Goal: Find specific page/section

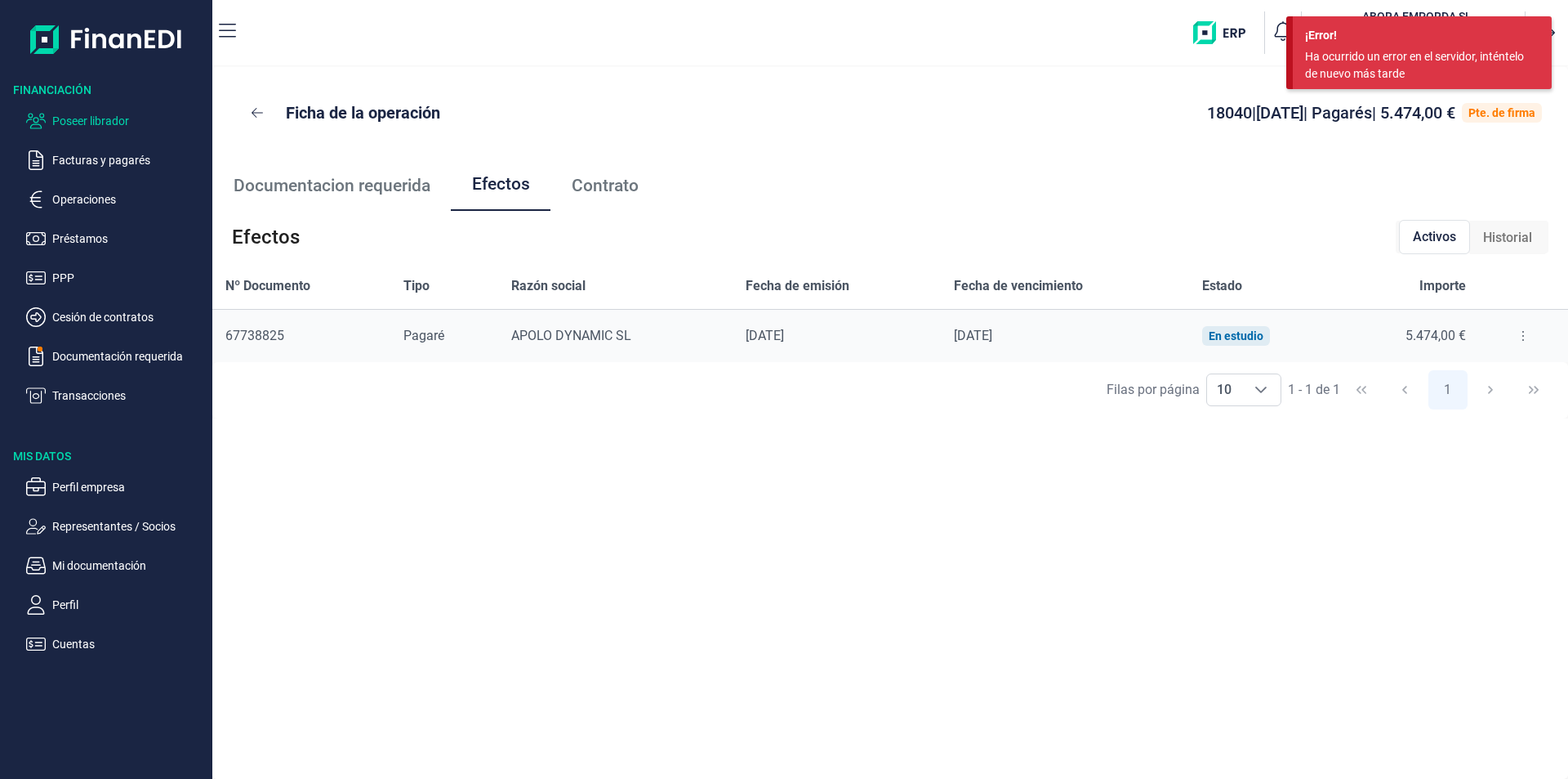
click at [116, 114] on p "Poseer librador" at bounding box center [129, 121] width 153 height 20
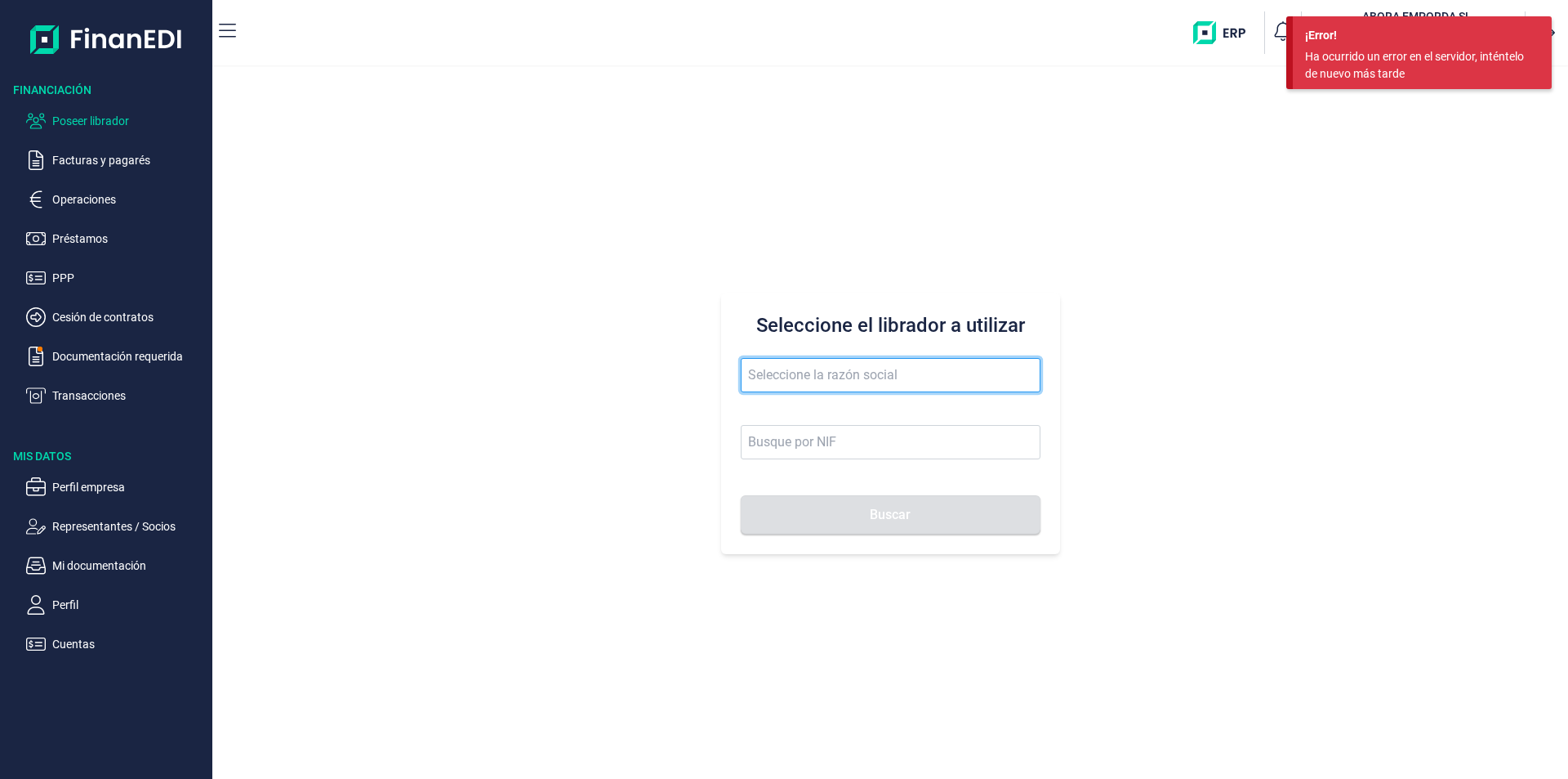
click at [781, 380] on input "text" at bounding box center [891, 375] width 300 height 35
click at [801, 378] on input "benaissi" at bounding box center [891, 375] width 300 height 35
type input "benais"
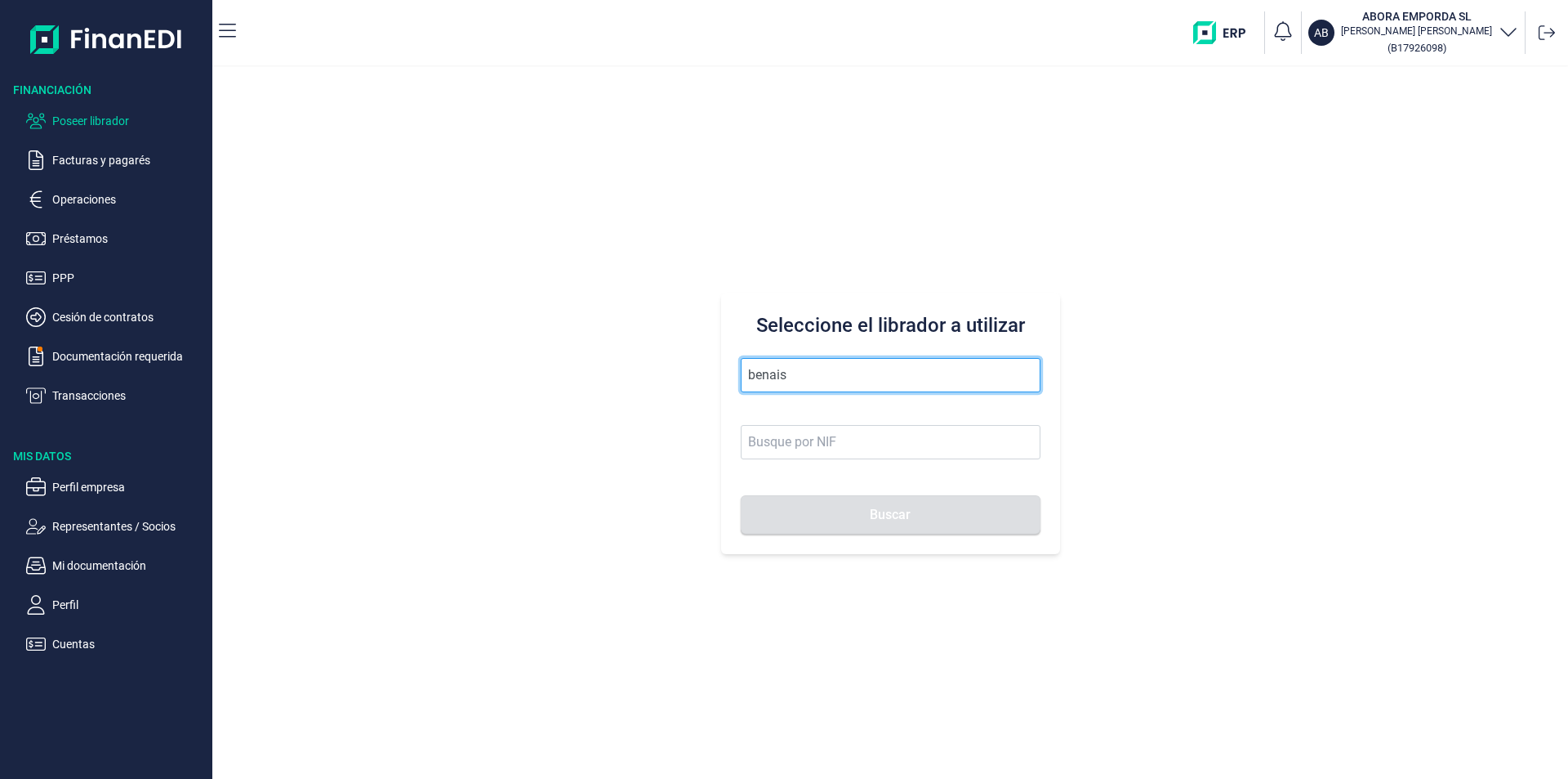
drag, startPoint x: 811, startPoint y: 373, endPoint x: 703, endPoint y: 382, distance: 108.4
click at [703, 382] on div "Seleccione el librador a utilizar benais Buscar" at bounding box center [891, 423] width 1356 height 712
click at [763, 378] on input "text" at bounding box center [891, 375] width 300 height 35
drag, startPoint x: 862, startPoint y: 377, endPoint x: 745, endPoint y: 356, distance: 118.9
click at [745, 356] on div "Seleccione el librador a utilizar frutas y servicios Buscar" at bounding box center [890, 423] width 339 height 262
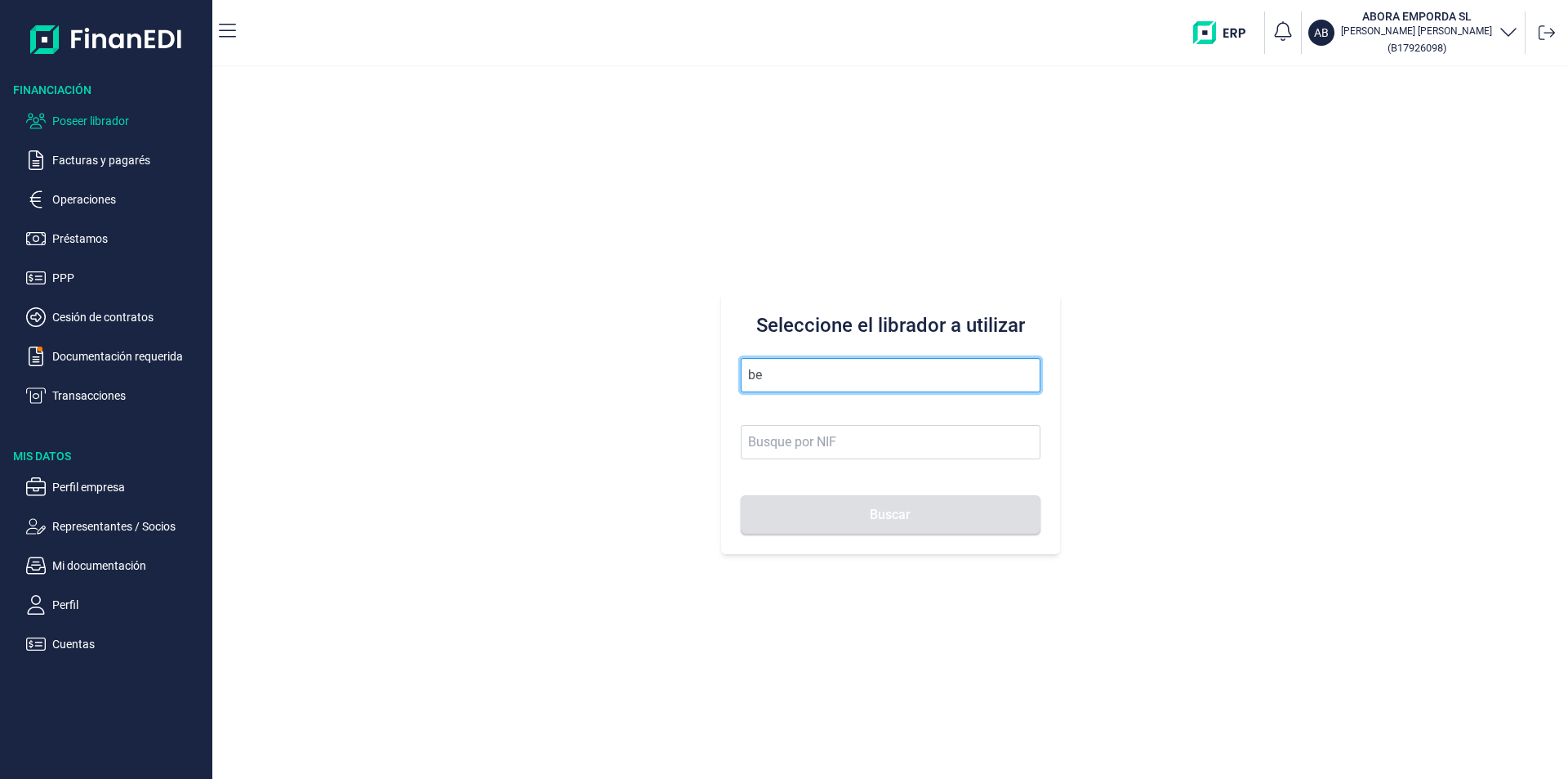
type input "b"
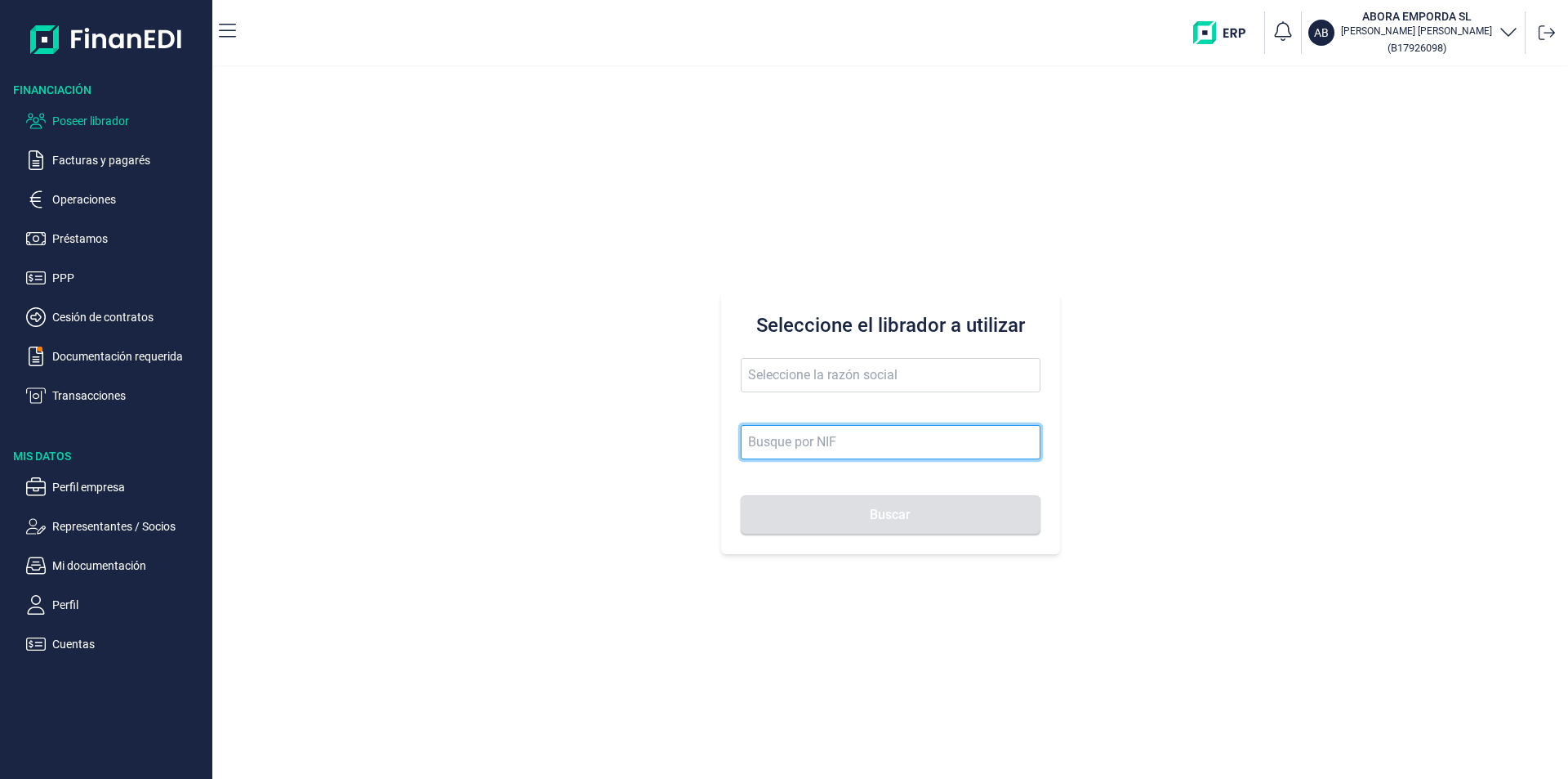
click at [769, 446] on input at bounding box center [891, 442] width 300 height 35
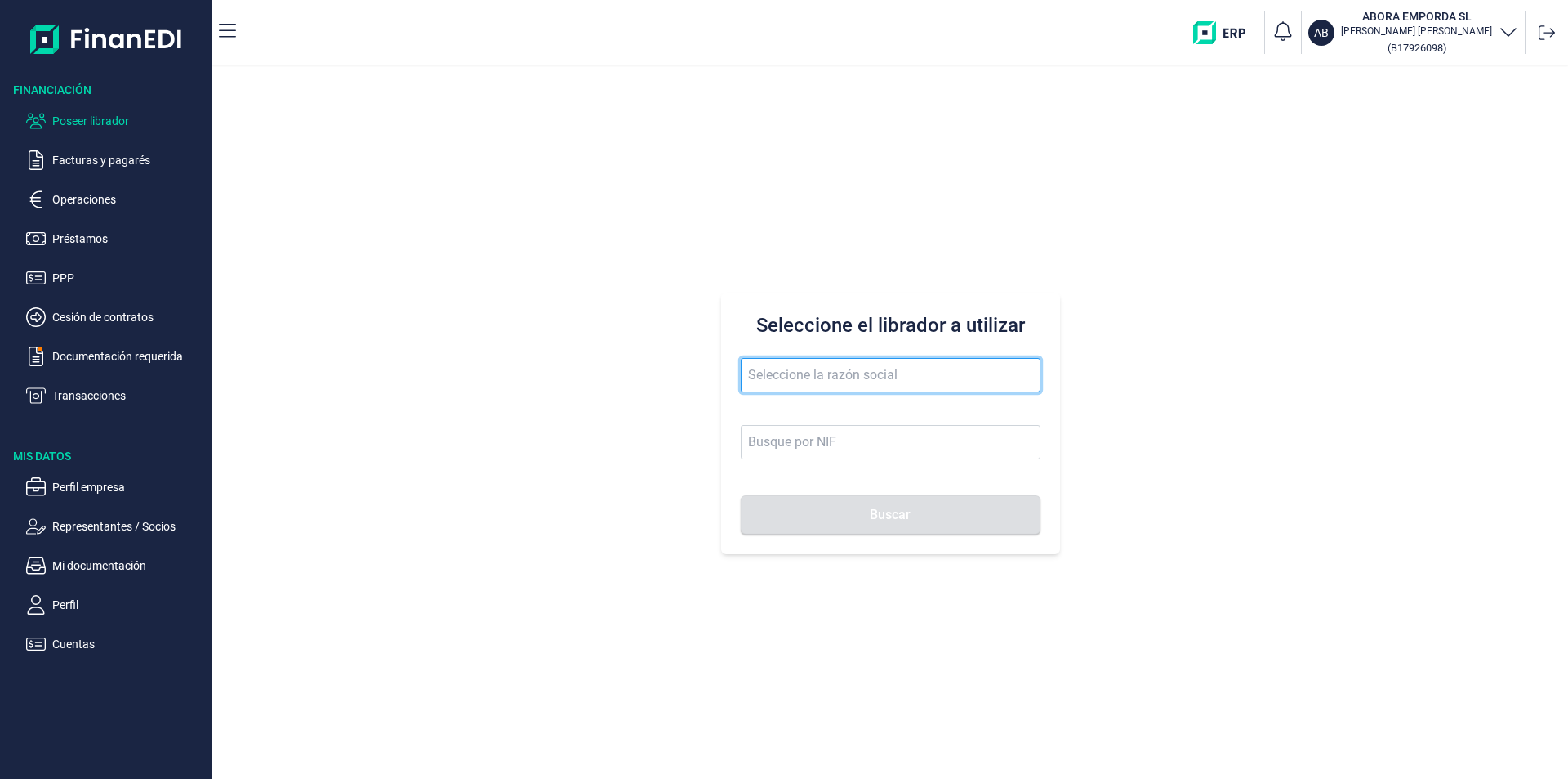
click at [793, 373] on input "text" at bounding box center [891, 375] width 300 height 35
type input "benaissi"
drag, startPoint x: 806, startPoint y: 375, endPoint x: 739, endPoint y: 378, distance: 67.1
click at [739, 378] on div "Seleccione el librador a utilizar benaissi Buscar" at bounding box center [890, 423] width 339 height 262
click at [761, 370] on input "text" at bounding box center [891, 375] width 300 height 35
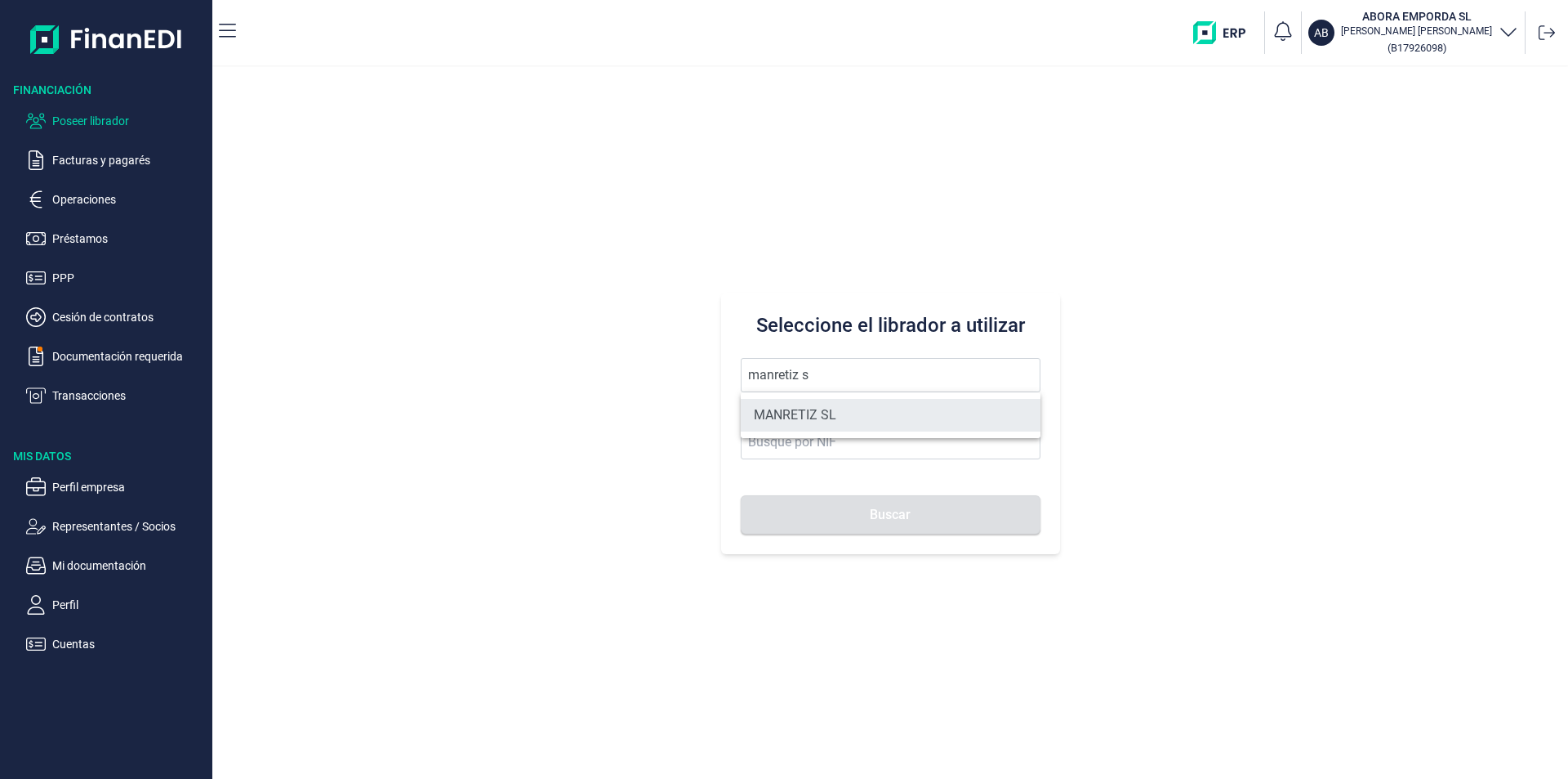
click at [806, 408] on li "MANRETIZ SL" at bounding box center [891, 415] width 300 height 33
type input "MANRETIZ SL"
type input "B01782440"
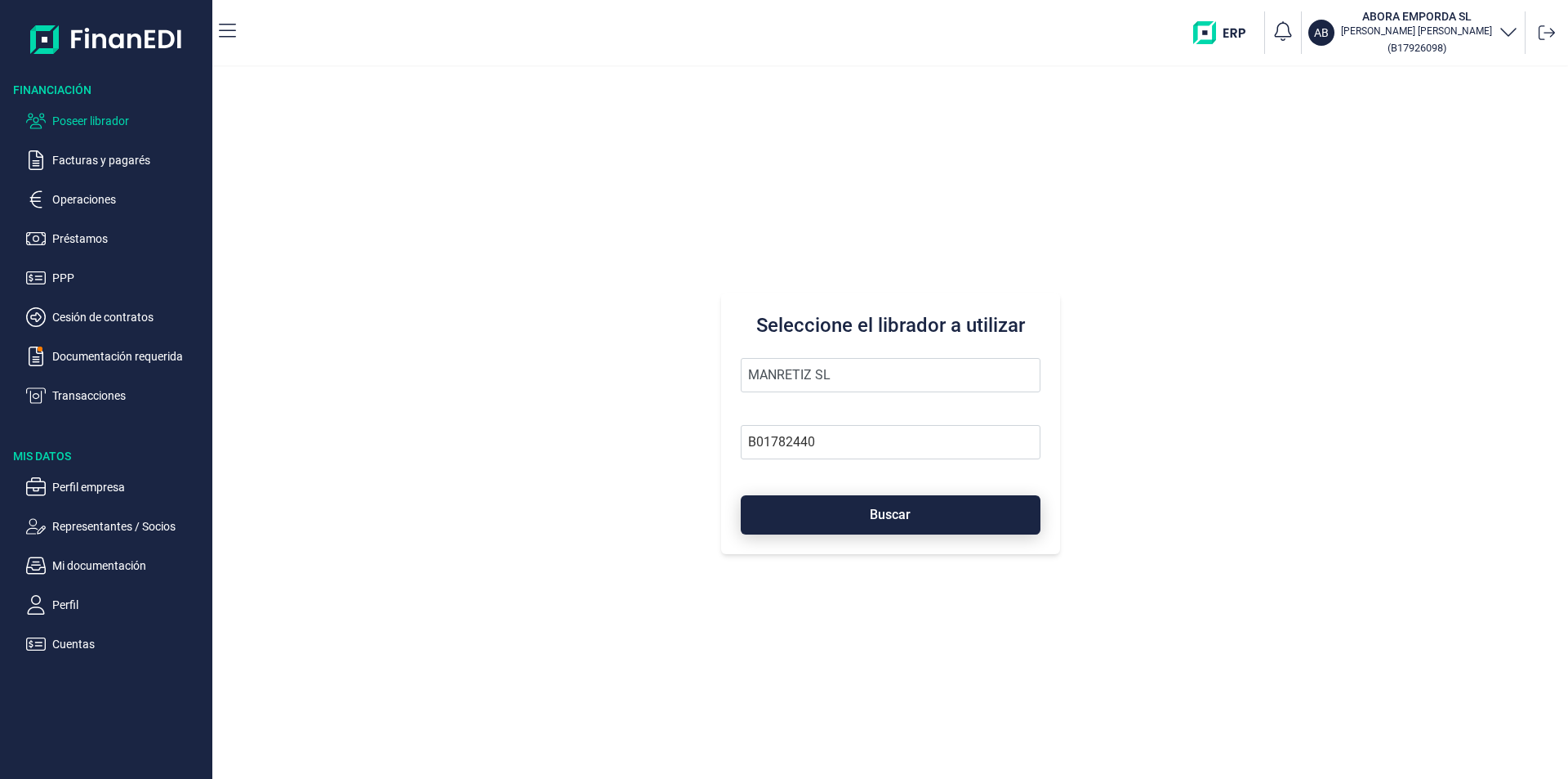
click at [860, 517] on button "Buscar" at bounding box center [891, 514] width 300 height 39
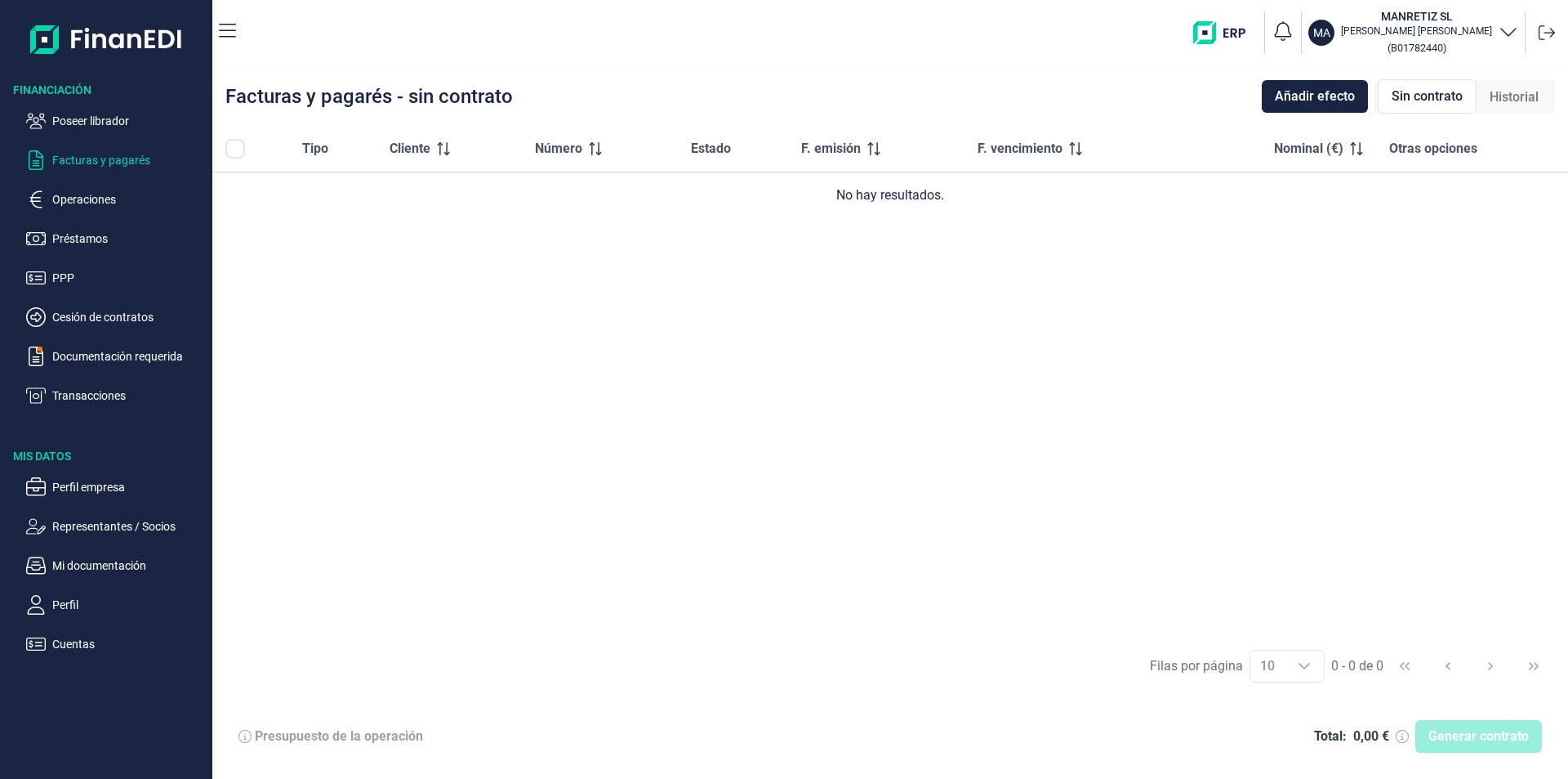
click at [596, 304] on div "Tipo Cliente Número Estado F. emisión F. vencimiento Nominal (€) Otras opciones…" at bounding box center [891, 382] width 1356 height 511
click at [94, 120] on p "Poseer librador" at bounding box center [129, 121] width 153 height 20
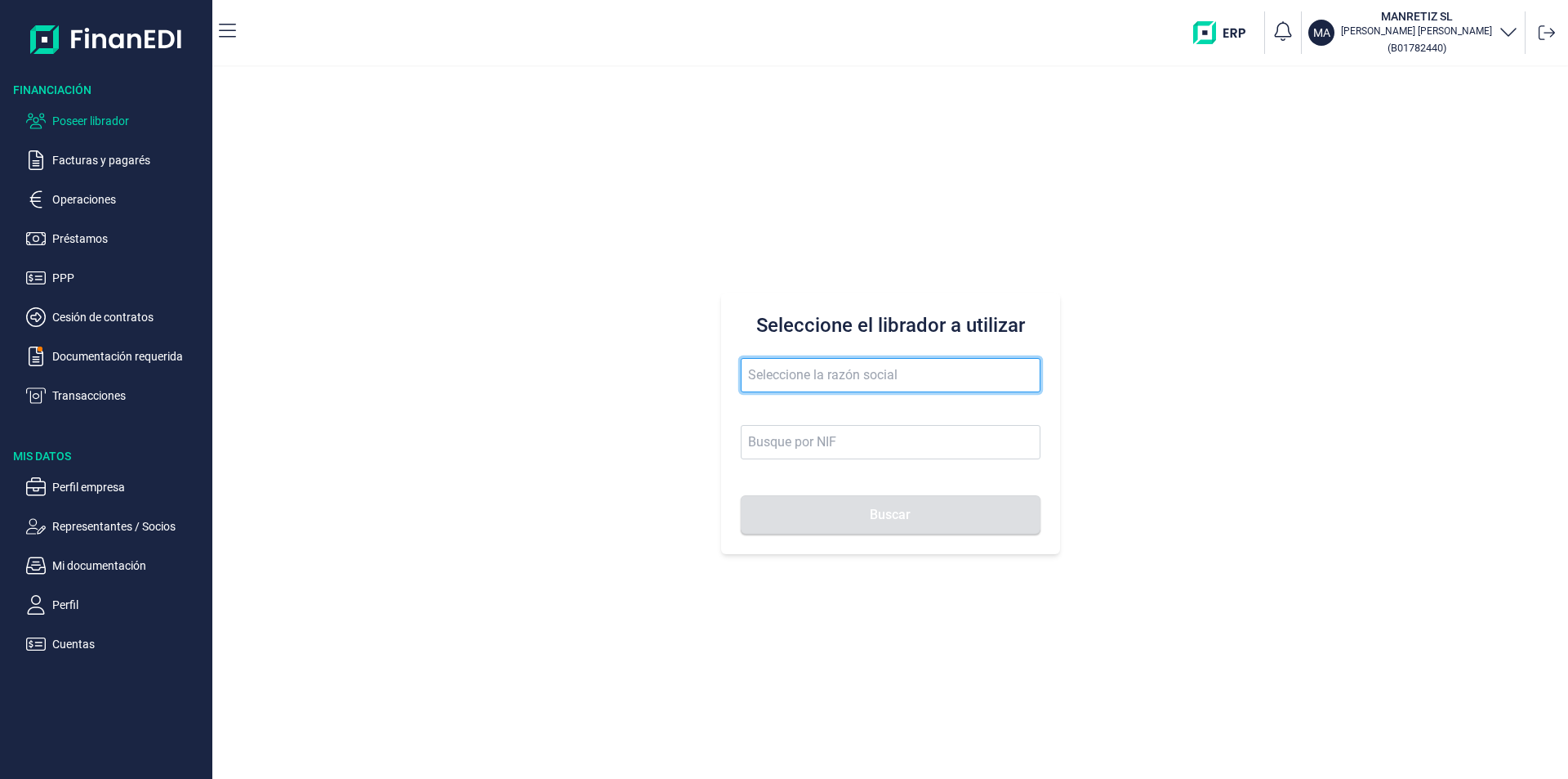
click at [753, 376] on input "text" at bounding box center [891, 375] width 300 height 35
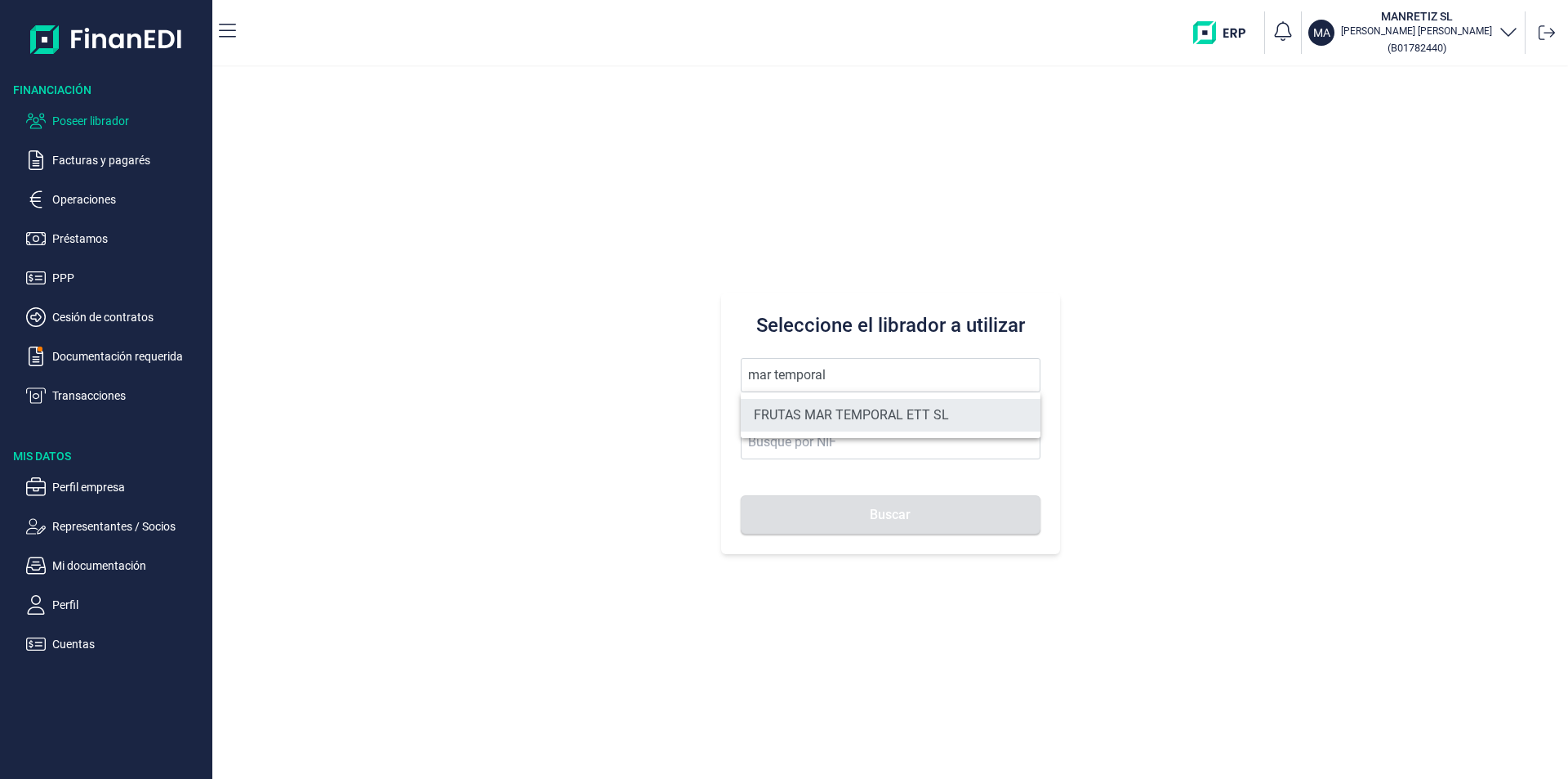
click at [821, 409] on li "FRUTAS MAR TEMPORAL ETT SL" at bounding box center [891, 415] width 300 height 33
type input "FRUTAS MAR TEMPORAL ETT SL"
type input "B75542415"
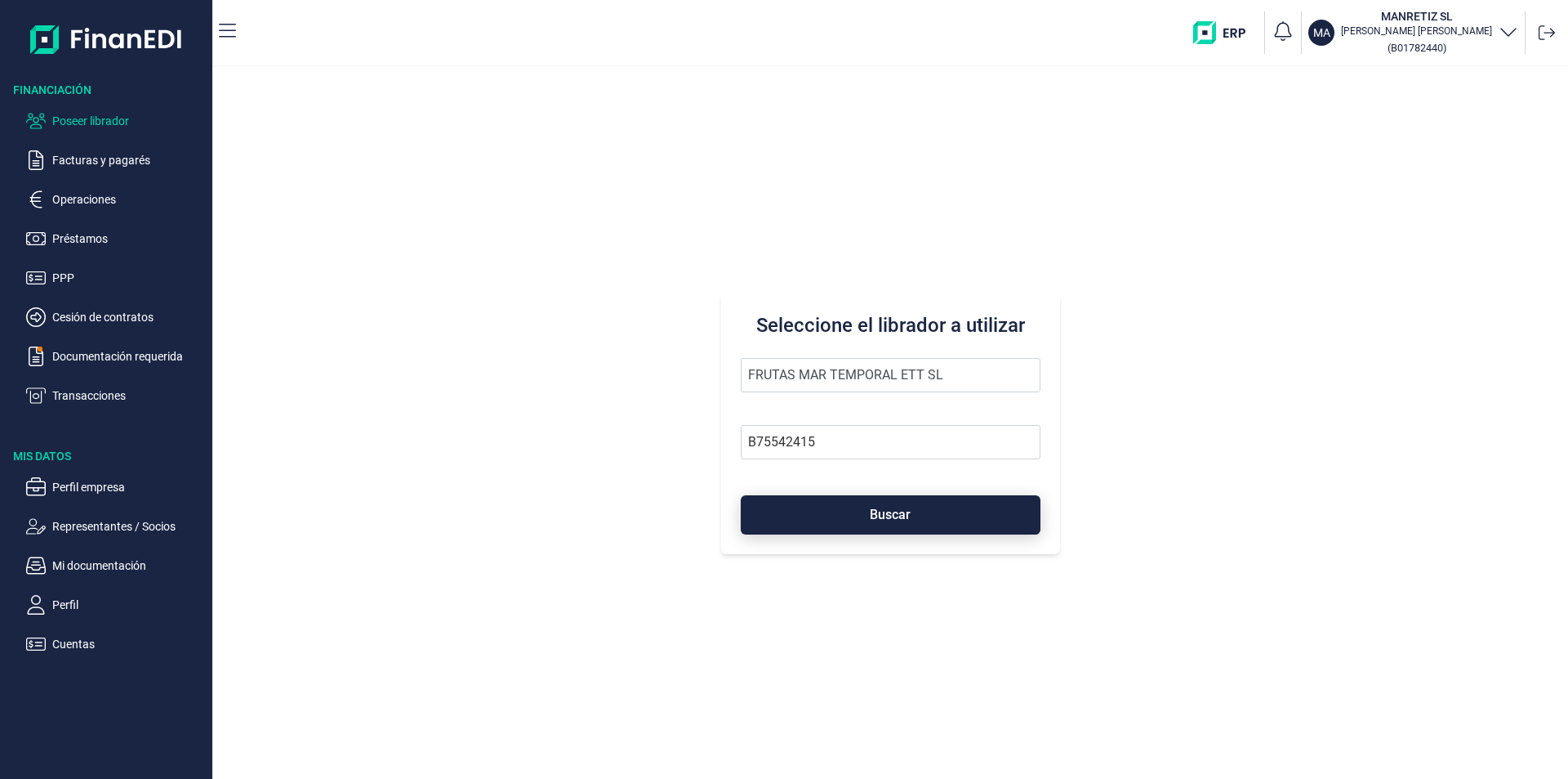
click at [864, 519] on button "Buscar" at bounding box center [891, 514] width 300 height 39
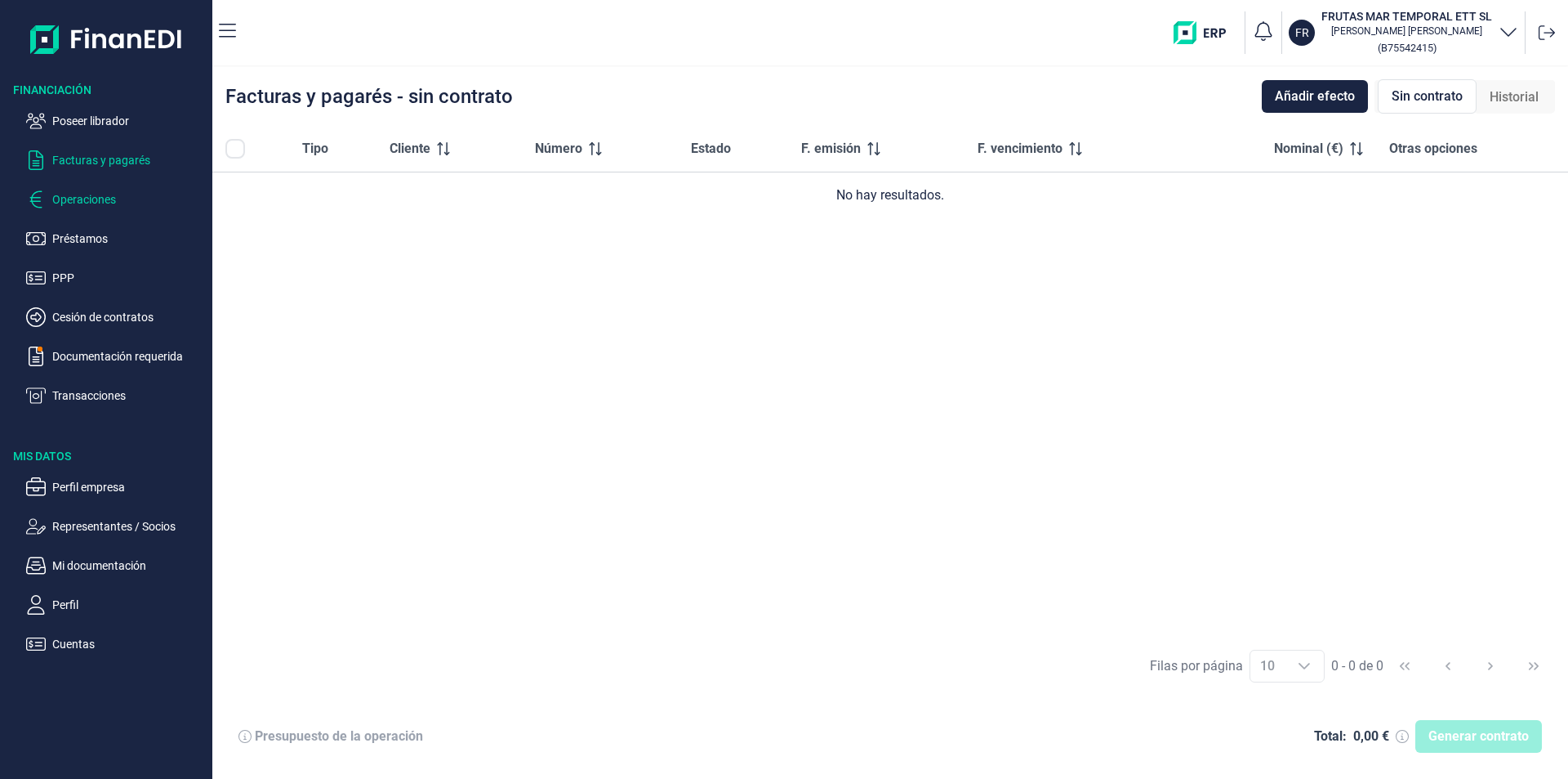
click at [103, 197] on p "Operaciones" at bounding box center [129, 200] width 153 height 20
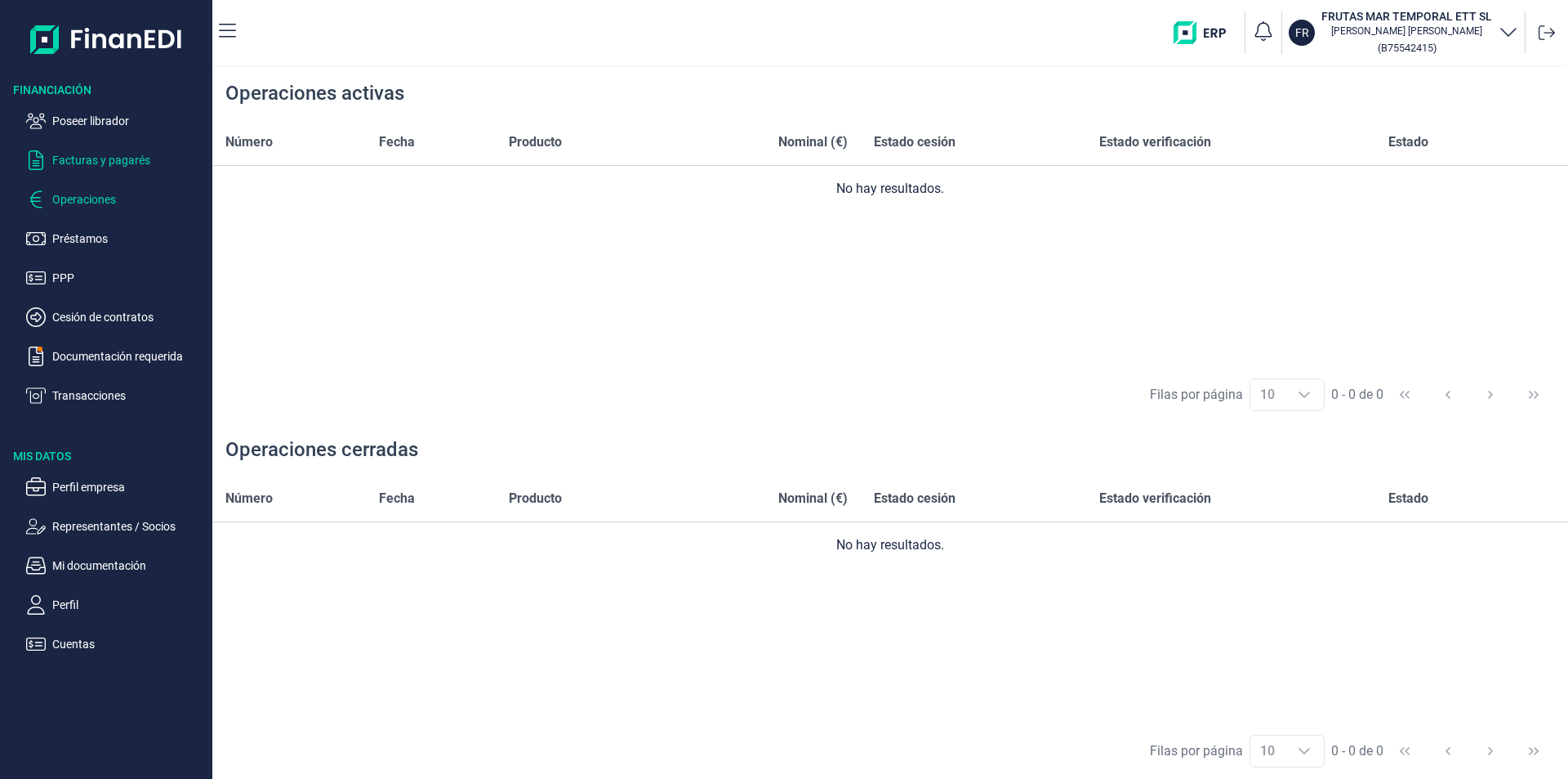
click at [124, 160] on p "Facturas y pagarés" at bounding box center [129, 160] width 153 height 20
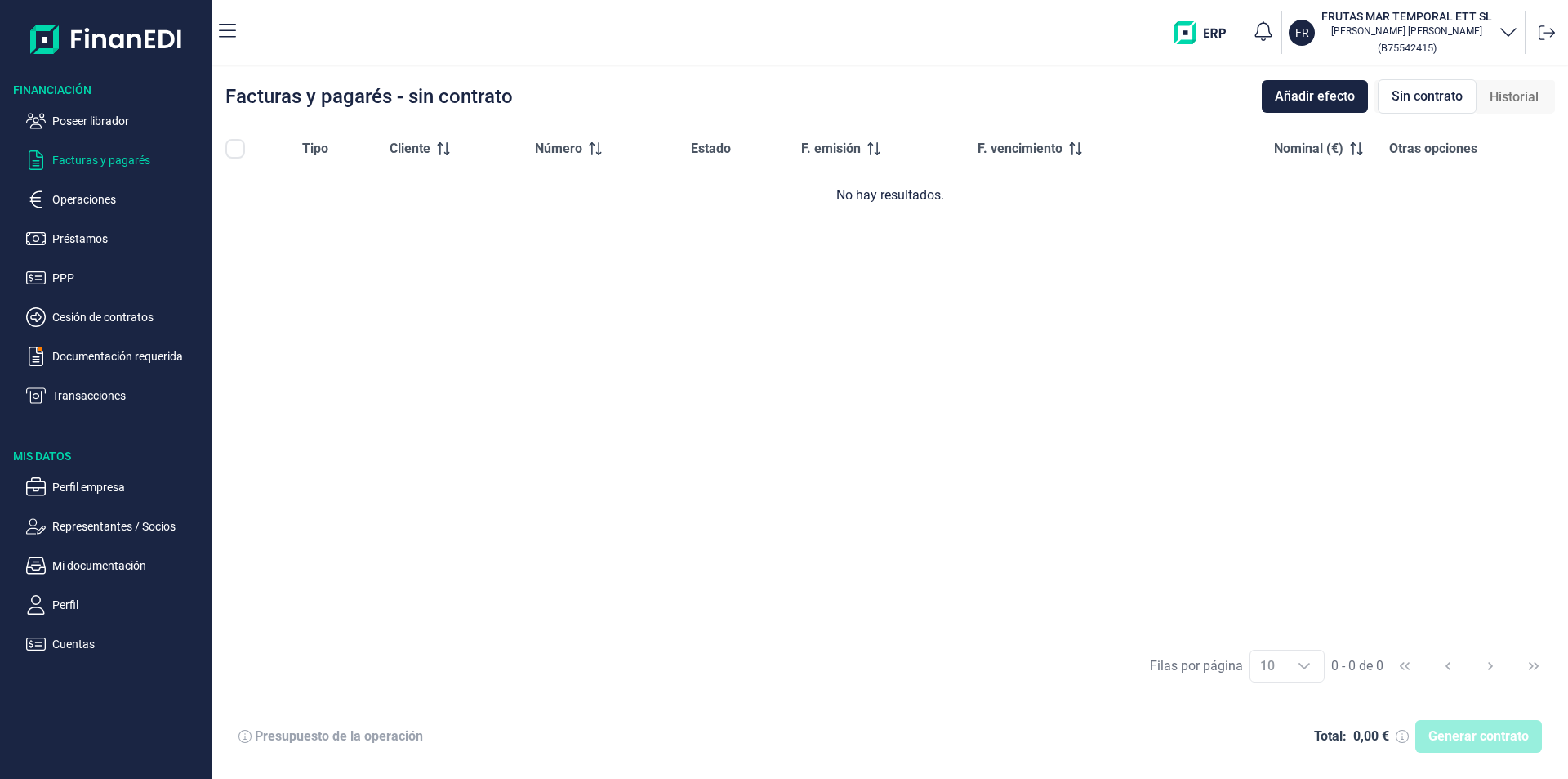
click at [1517, 95] on span "Historial" at bounding box center [1513, 97] width 49 height 20
